Goal: Information Seeking & Learning: Learn about a topic

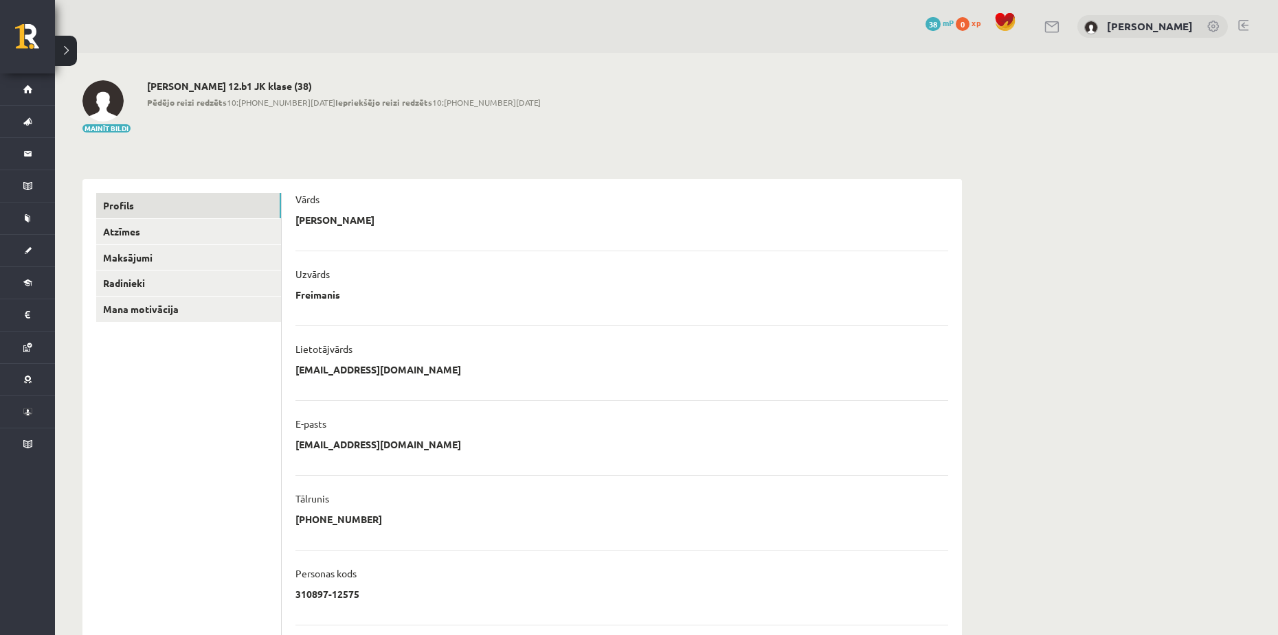
click at [178, 180] on div "**********" at bounding box center [521, 483] width 879 height 635
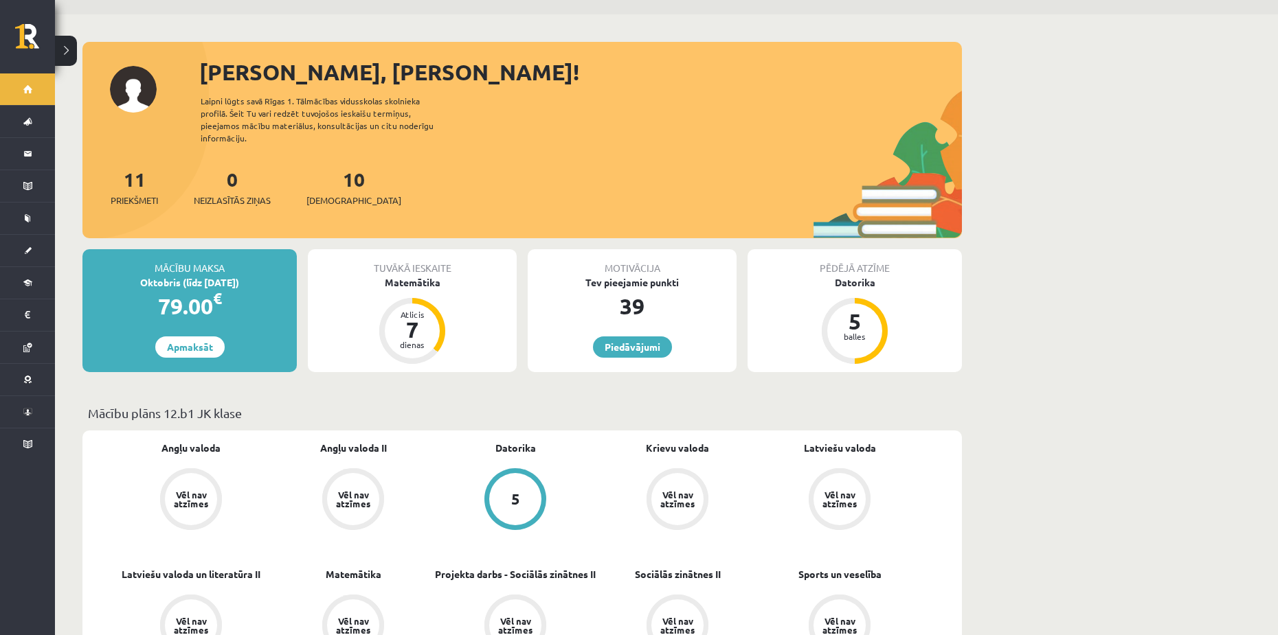
scroll to position [206, 0]
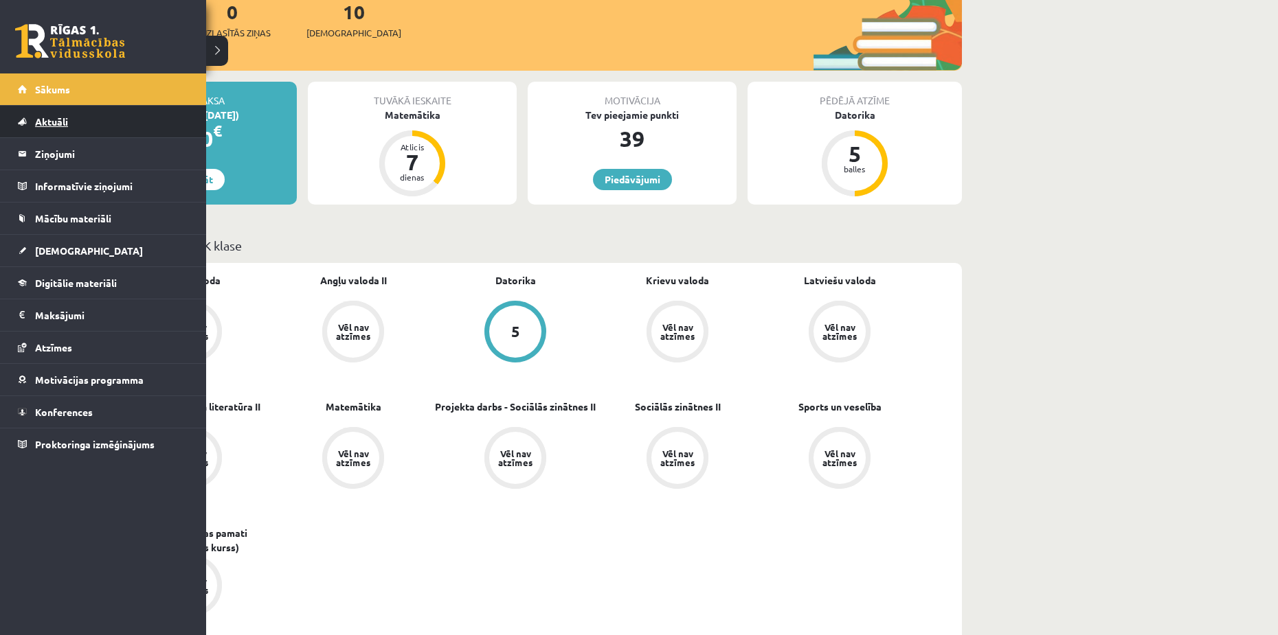
click at [44, 122] on span "Aktuāli" at bounding box center [51, 121] width 33 height 12
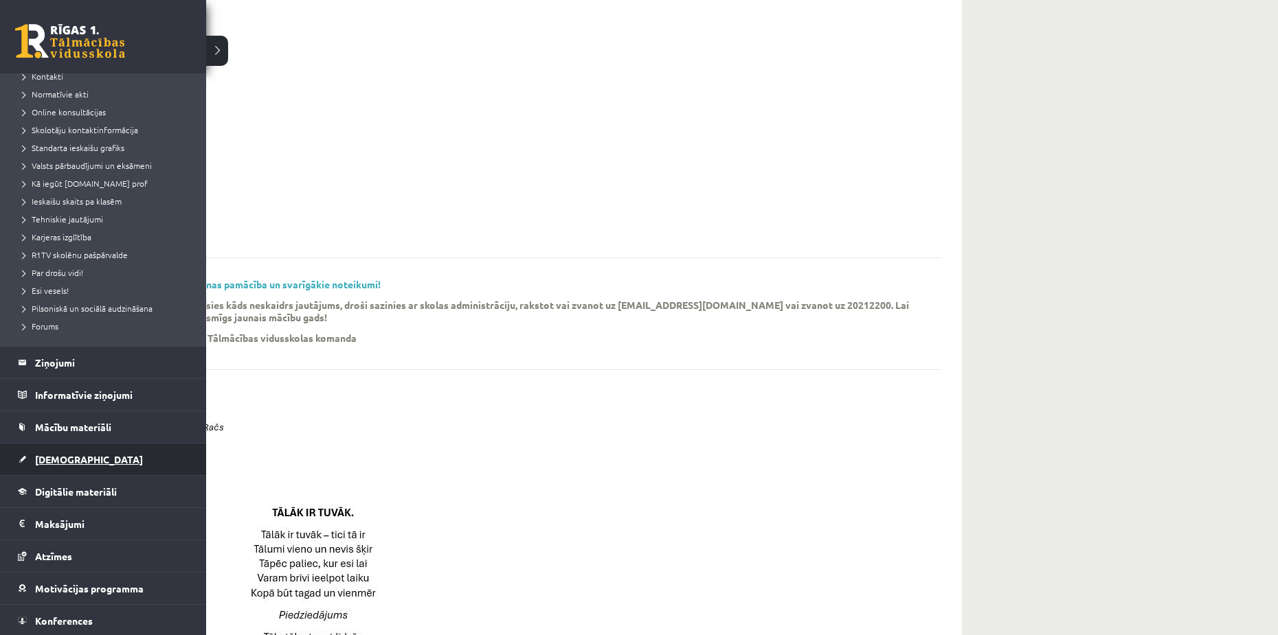
scroll to position [133, 0]
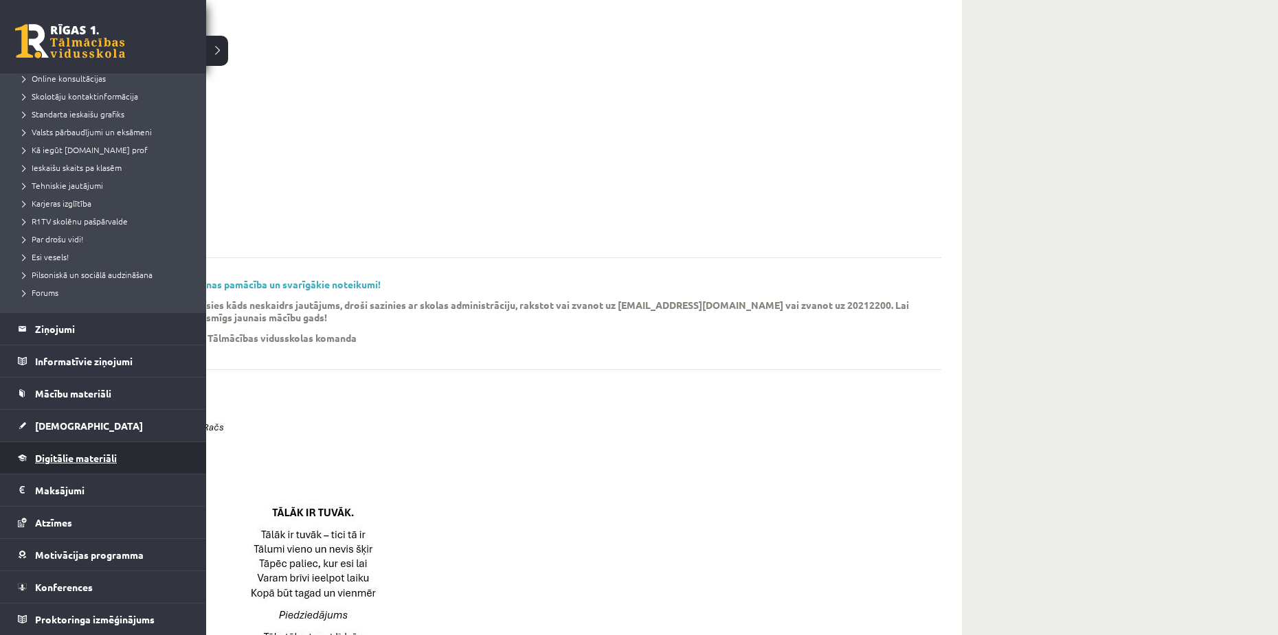
click at [84, 459] on span "Digitālie materiāli" at bounding box center [76, 458] width 82 height 12
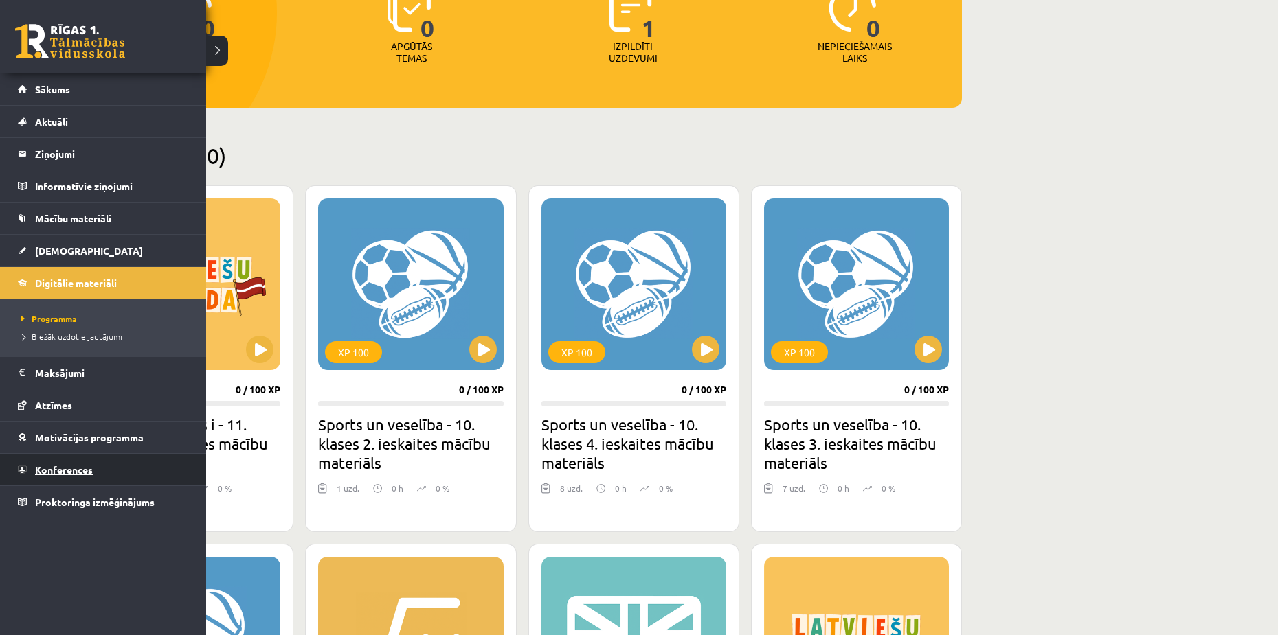
click at [80, 466] on span "Konferences" at bounding box center [64, 470] width 58 height 12
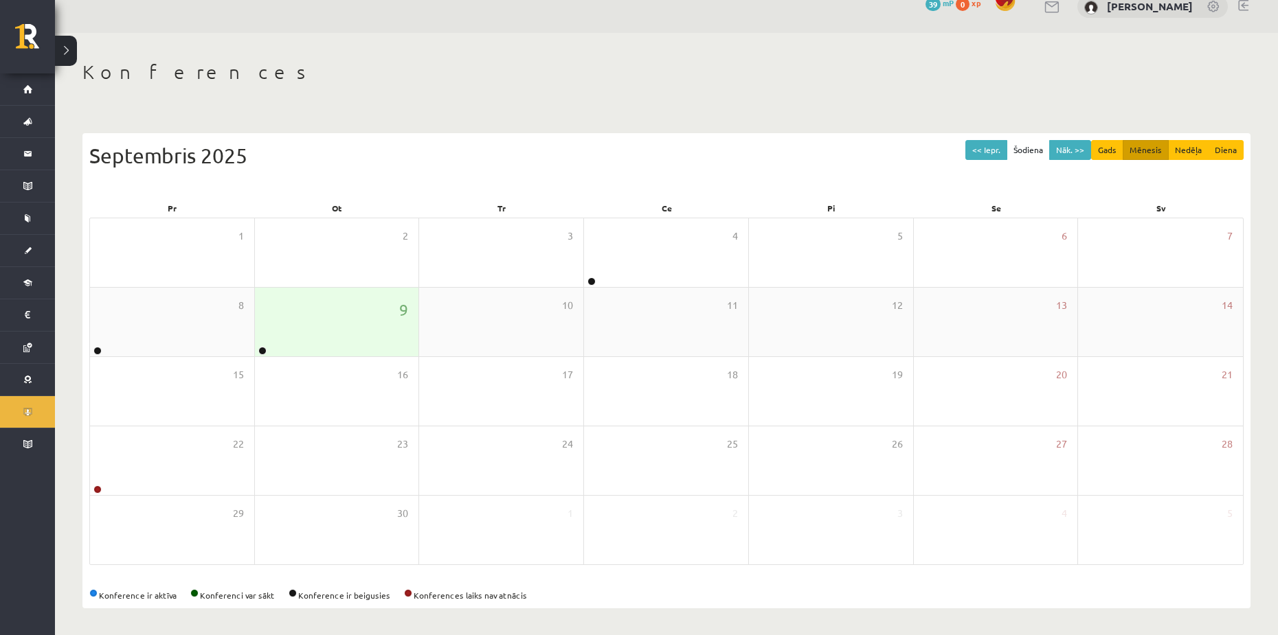
scroll to position [21, 0]
click at [1076, 151] on button "Nāk. >>" at bounding box center [1070, 149] width 42 height 20
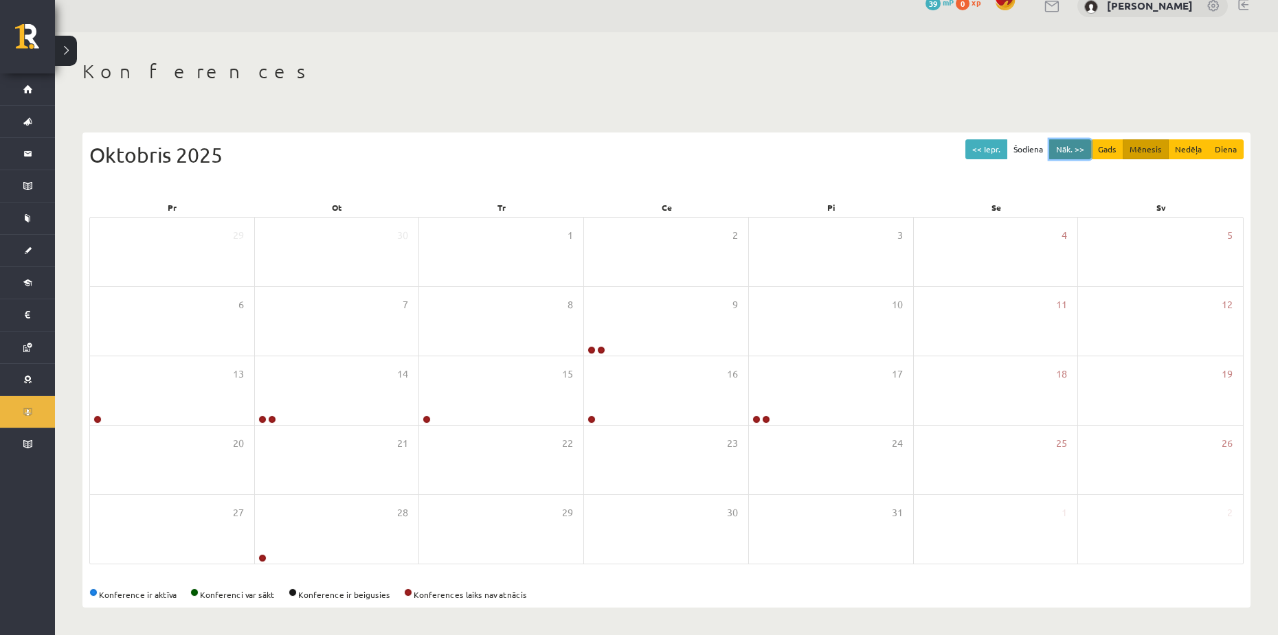
click at [1078, 147] on button "Nāk. >>" at bounding box center [1070, 149] width 42 height 20
click at [1067, 150] on button "Nāk. >>" at bounding box center [1070, 149] width 42 height 20
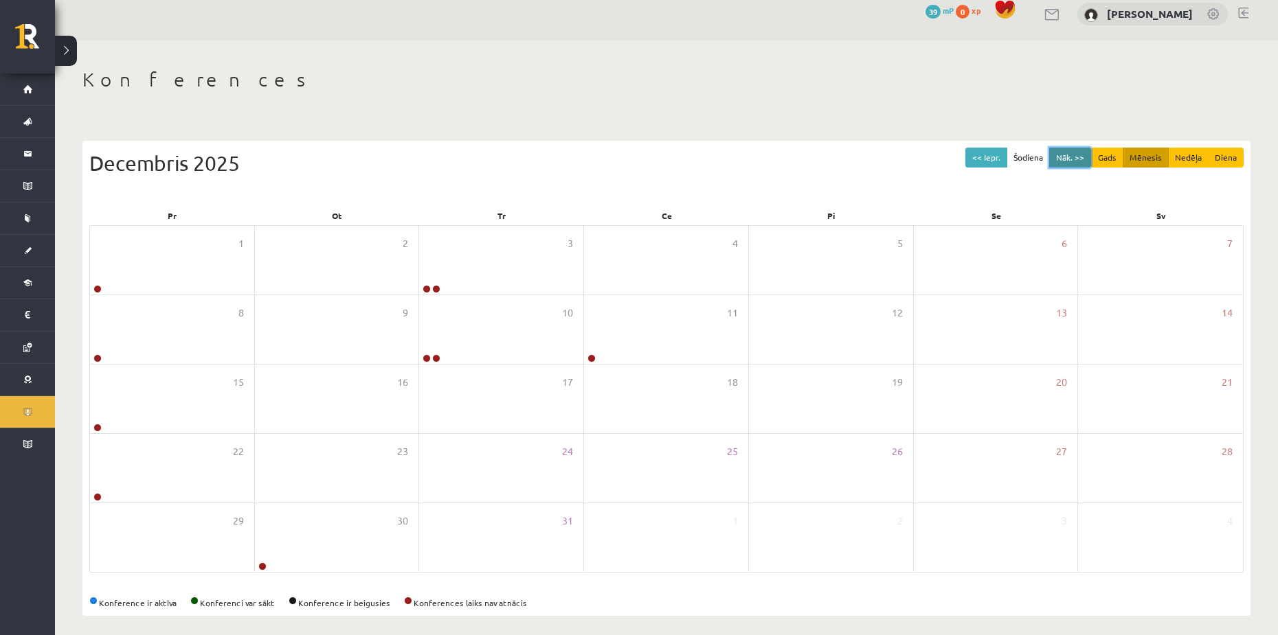
scroll to position [0, 0]
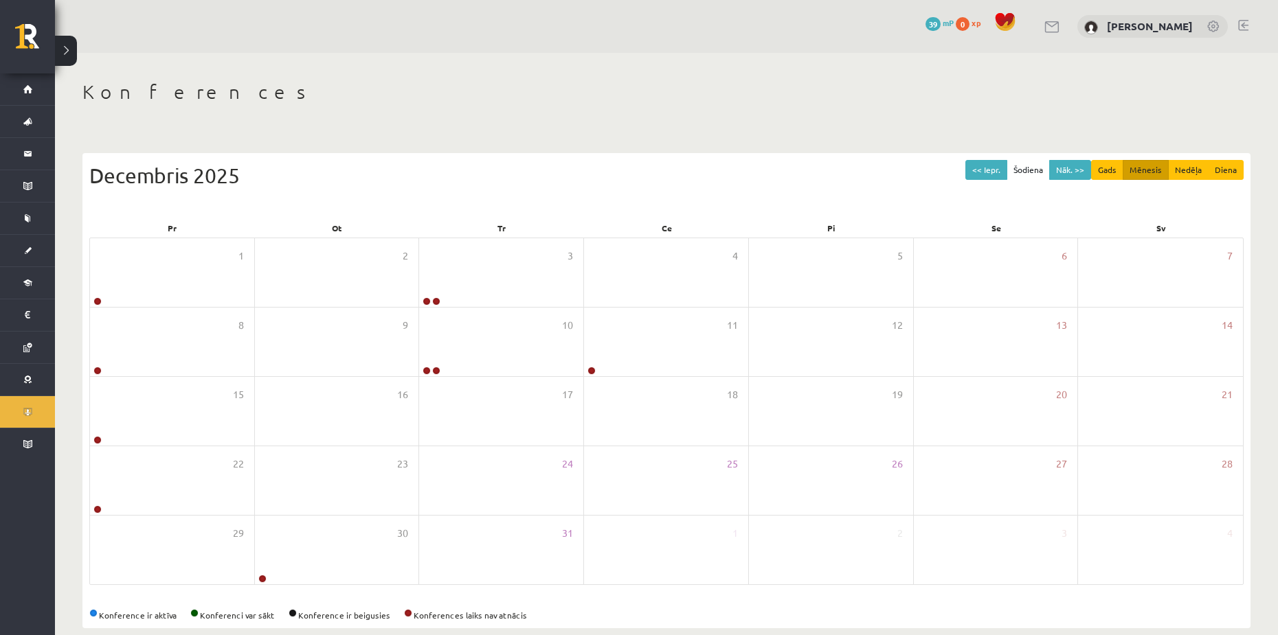
click at [373, 139] on div "<< Iepr. Šodiena Nāk. >> Gads Mēnesis Nedēļa Diena [DATE] Pr Ot Tr Ce Pi Se Sv …" at bounding box center [666, 383] width 1168 height 489
click at [1078, 177] on button "Nāk. >>" at bounding box center [1070, 170] width 42 height 20
